Goal: Information Seeking & Learning: Learn about a topic

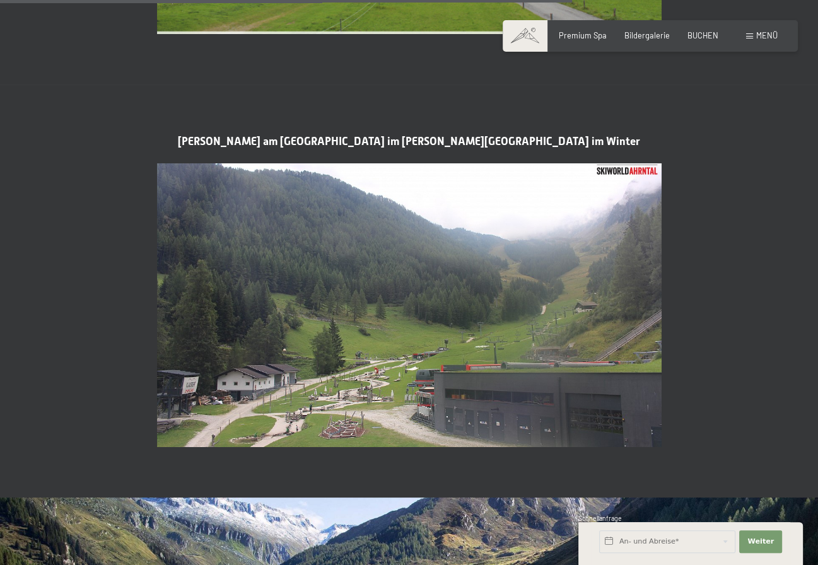
scroll to position [2395, 0]
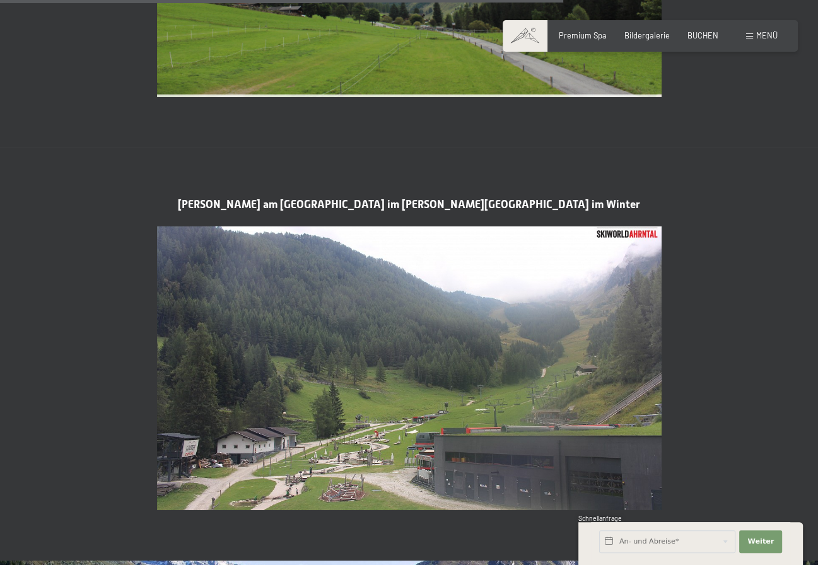
click at [519, 36] on span at bounding box center [524, 36] width 45 height 32
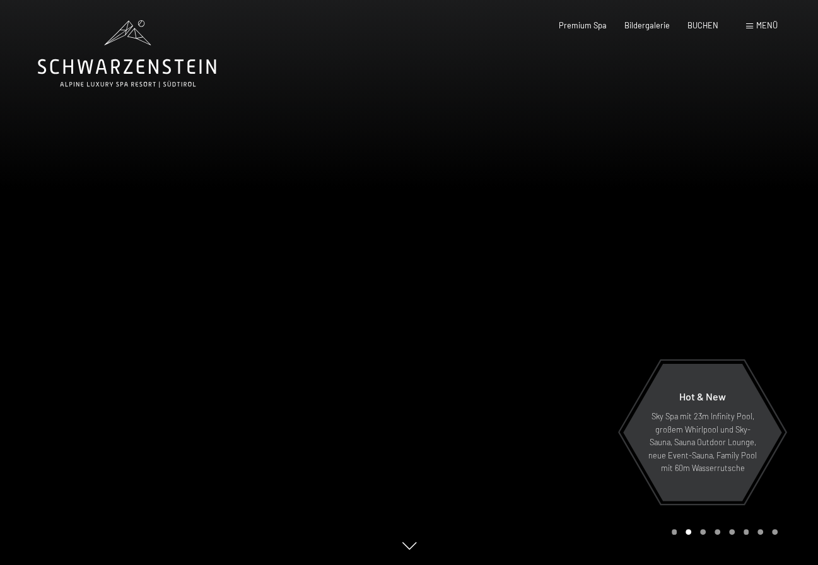
click at [134, 32] on icon at bounding box center [127, 53] width 178 height 67
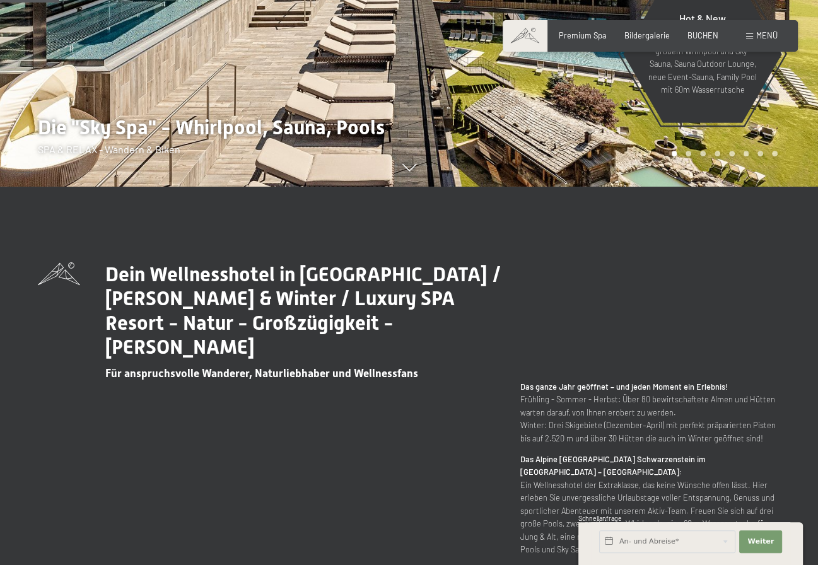
click at [750, 38] on span at bounding box center [749, 36] width 7 height 6
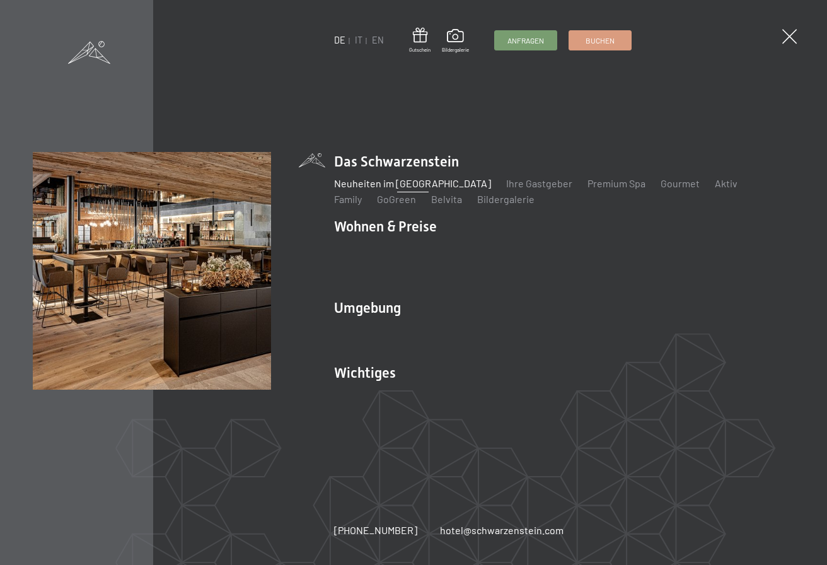
click at [371, 189] on link "Neuheiten im [GEOGRAPHIC_DATA]" at bounding box center [412, 183] width 157 height 12
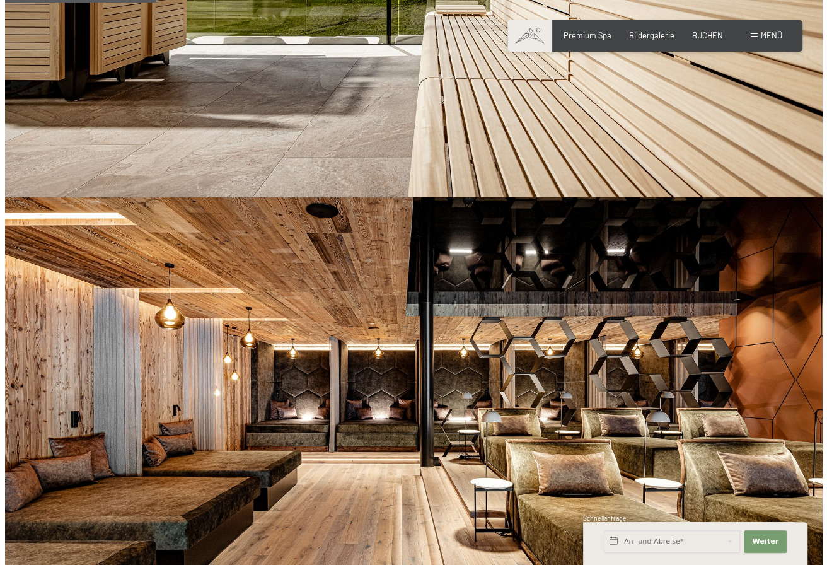
scroll to position [693, 0]
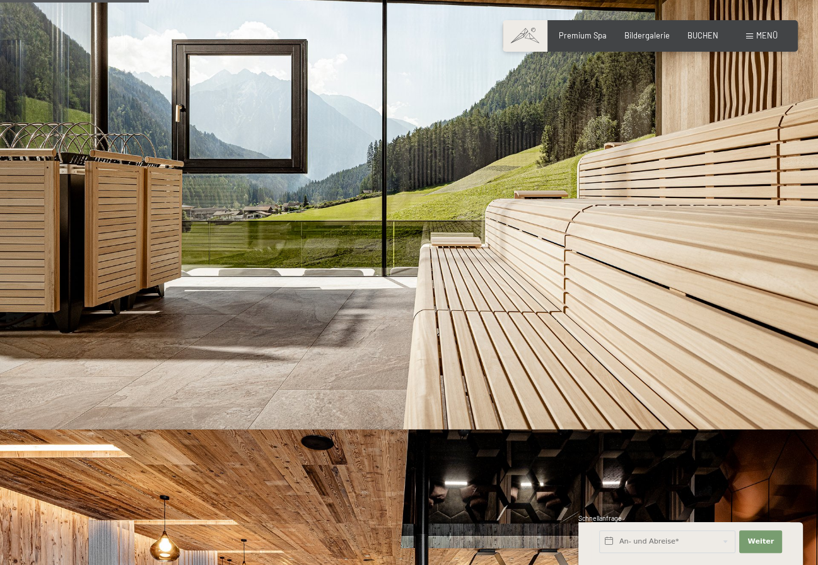
click at [750, 33] on div "Menü" at bounding box center [762, 35] width 32 height 11
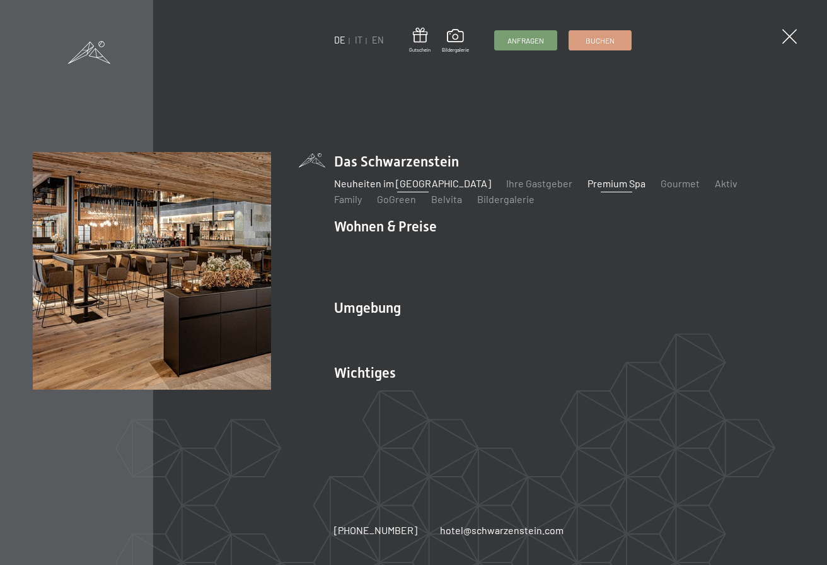
click at [588, 189] on link "Premium Spa" at bounding box center [617, 183] width 58 height 12
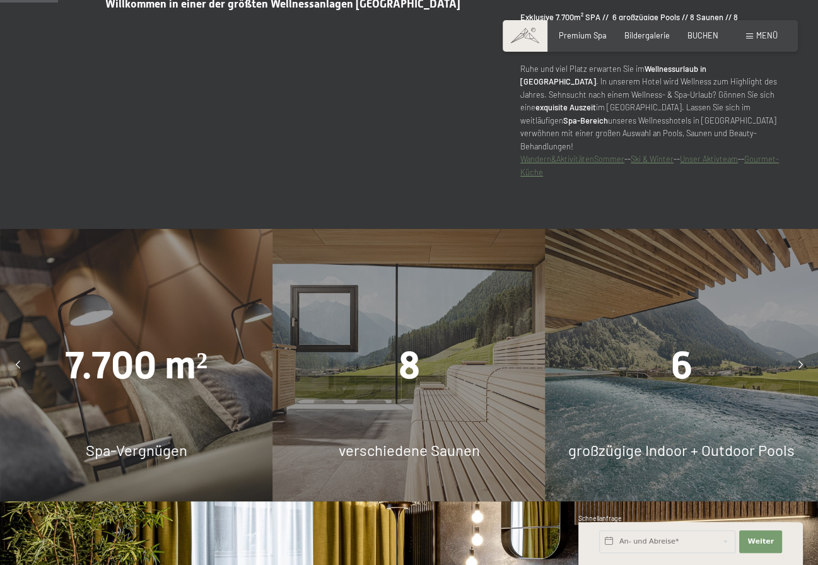
scroll to position [819, 0]
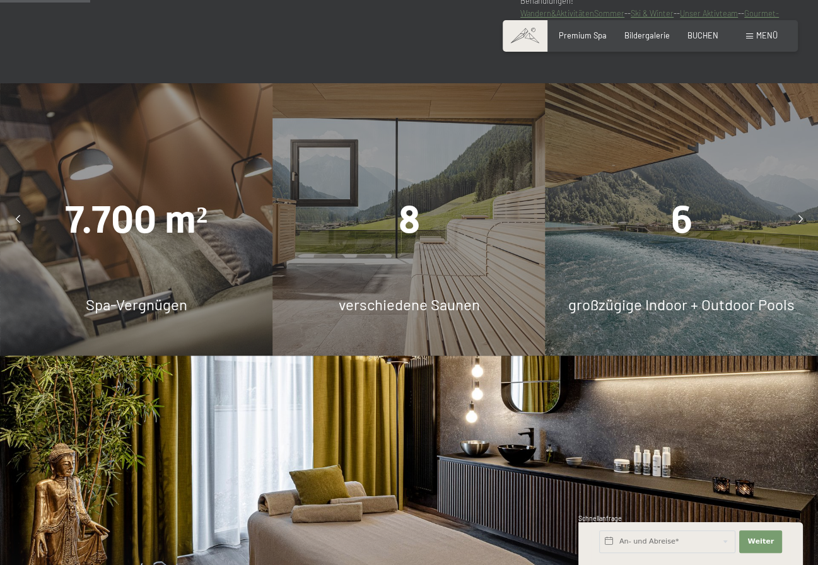
click at [797, 207] on div at bounding box center [799, 219] width 25 height 25
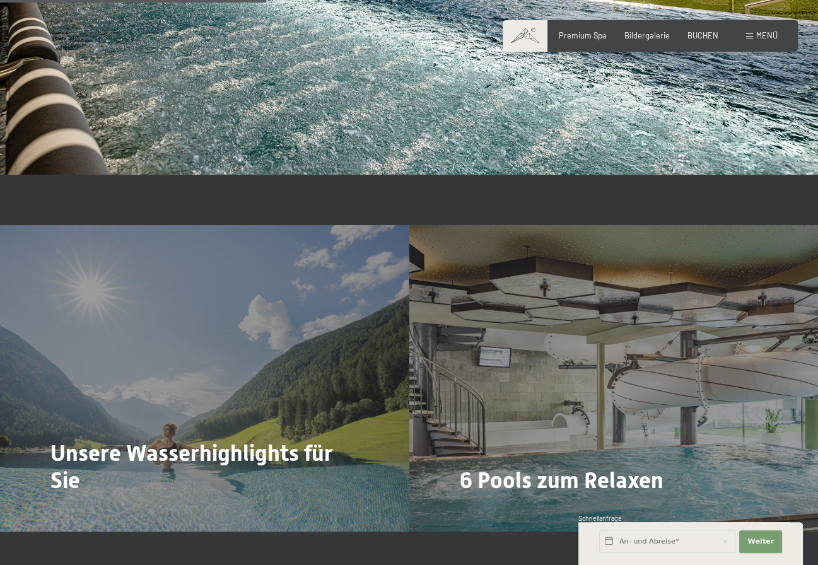
scroll to position [2458, 0]
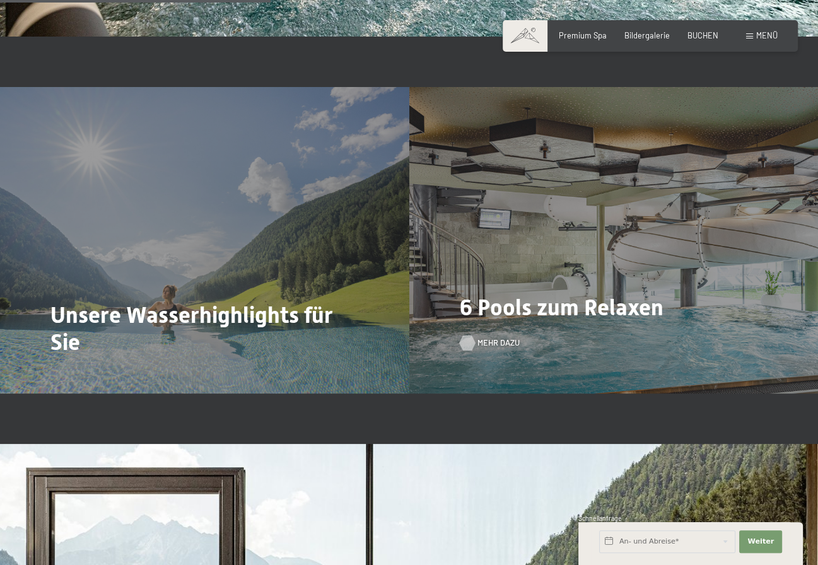
click at [472, 335] on div at bounding box center [467, 342] width 9 height 15
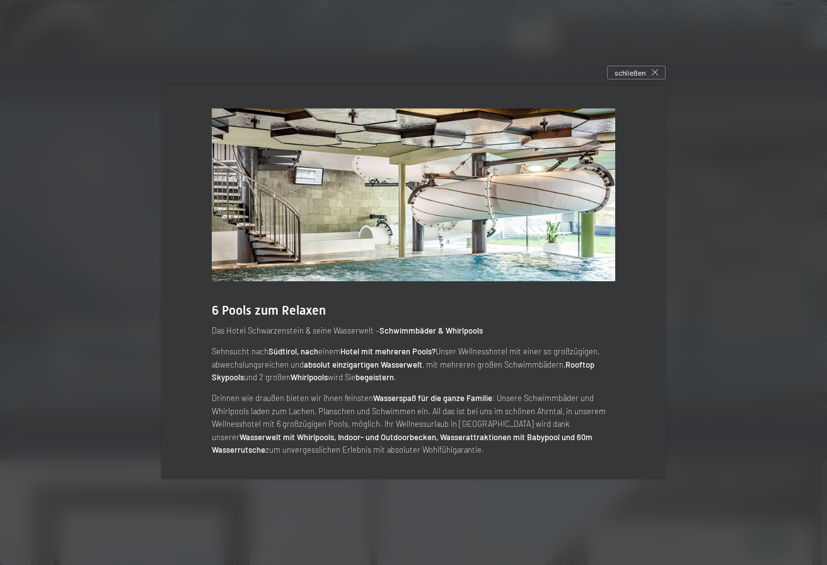
click at [732, 253] on div at bounding box center [413, 282] width 827 height 565
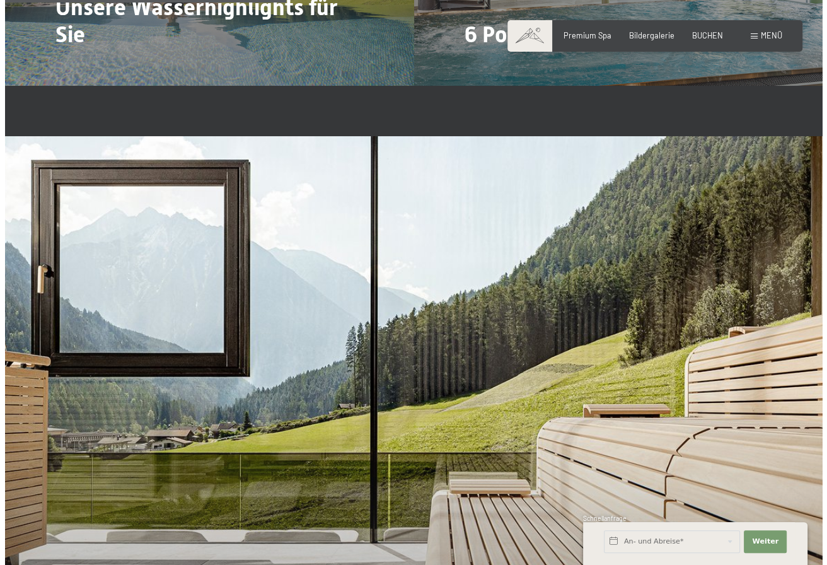
scroll to position [2521, 0]
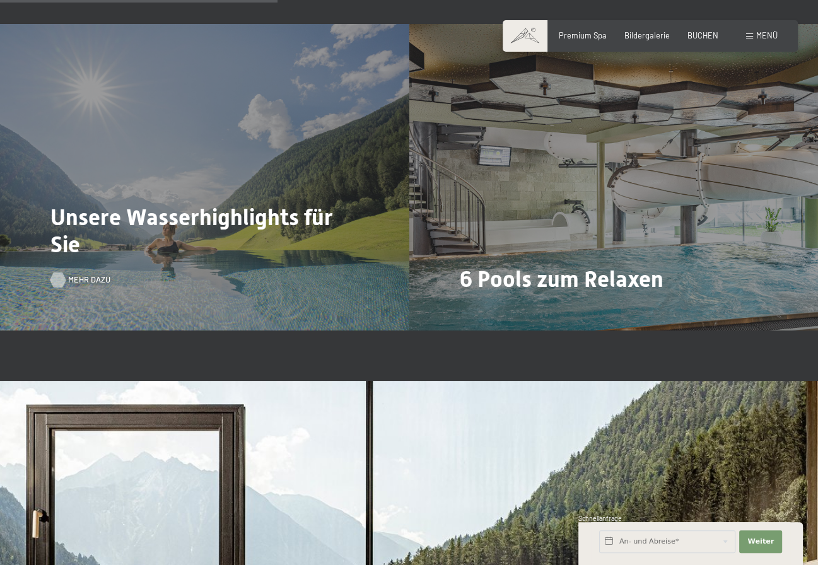
click at [67, 274] on div "Mehr dazu" at bounding box center [73, 279] width 47 height 11
